Goal: Task Accomplishment & Management: Manage account settings

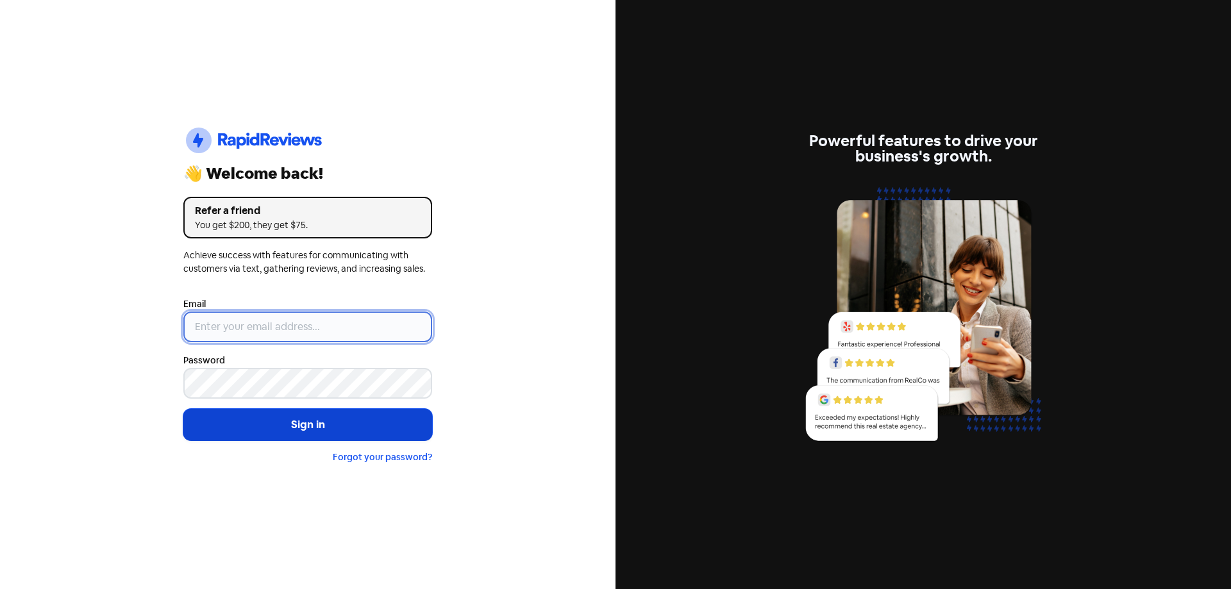
type input "[EMAIL_ADDRESS][DOMAIN_NAME]"
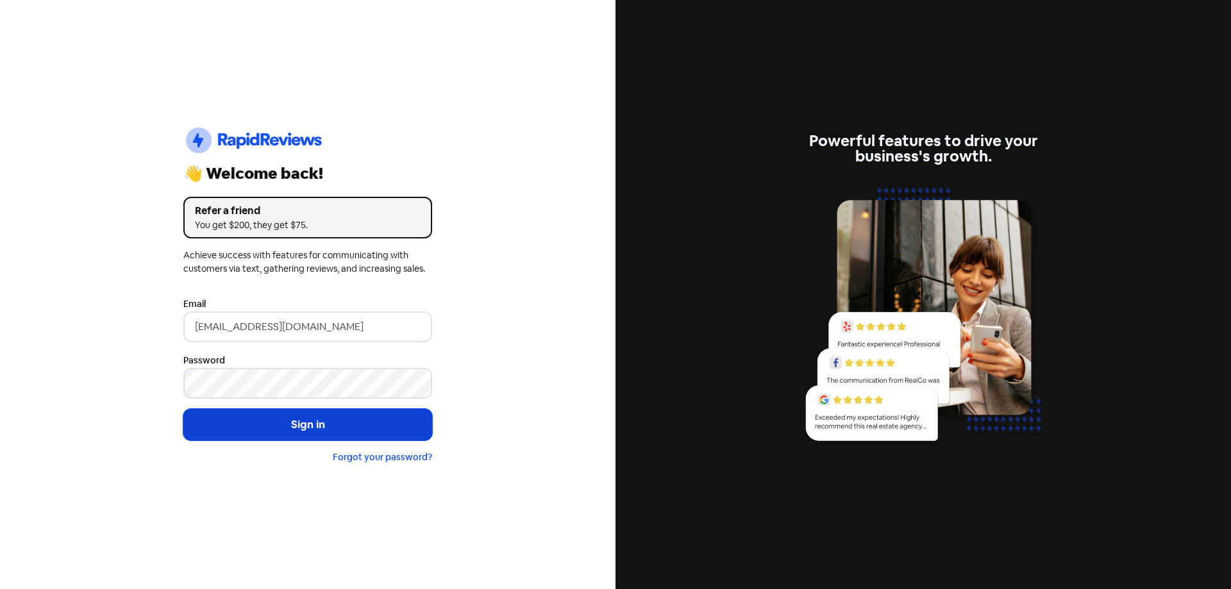
click at [290, 412] on button "Sign in" at bounding box center [307, 425] width 249 height 32
